Goal: Find specific page/section: Find specific page/section

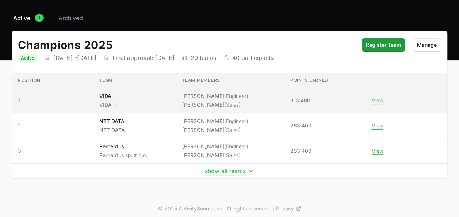
scroll to position [55, 0]
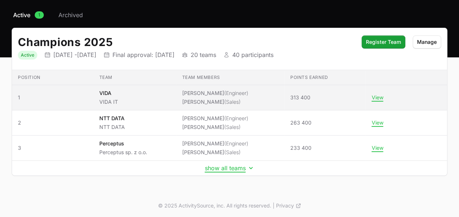
click at [180, 93] on td "Team members [PERSON_NAME] (Engineer) [PERSON_NAME] (Sales)" at bounding box center [230, 97] width 108 height 25
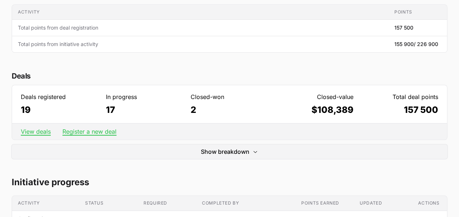
scroll to position [25, 0]
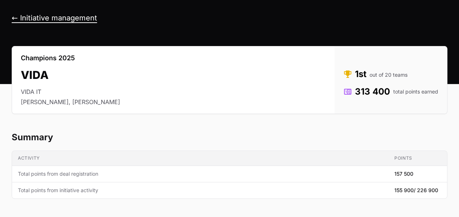
click at [38, 18] on button "← Initiative management" at bounding box center [54, 17] width 85 height 9
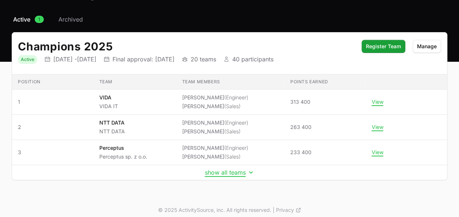
scroll to position [55, 0]
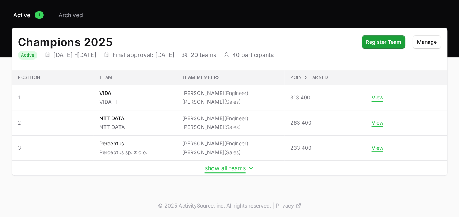
click at [235, 169] on button "show all teams" at bounding box center [230, 167] width 50 height 7
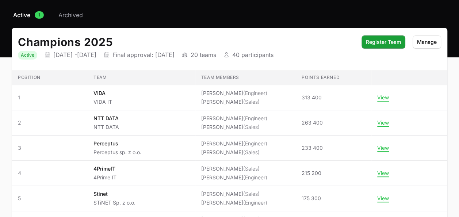
drag, startPoint x: 382, startPoint y: 121, endPoint x: 247, endPoint y: 29, distance: 163.6
click at [247, 29] on div "Champions 2025 Status Active Initiative dates [DATE] - [DATE] Final approval da…" at bounding box center [229, 49] width 434 height 42
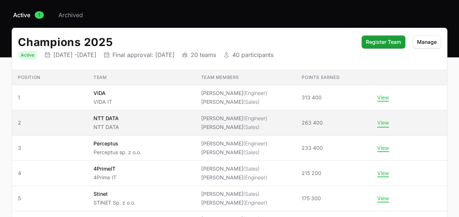
click at [384, 123] on button "View" at bounding box center [383, 122] width 12 height 7
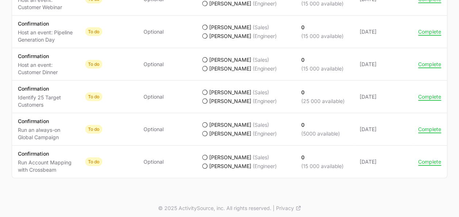
scroll to position [754, 0]
